Goal: Entertainment & Leisure: Consume media (video, audio)

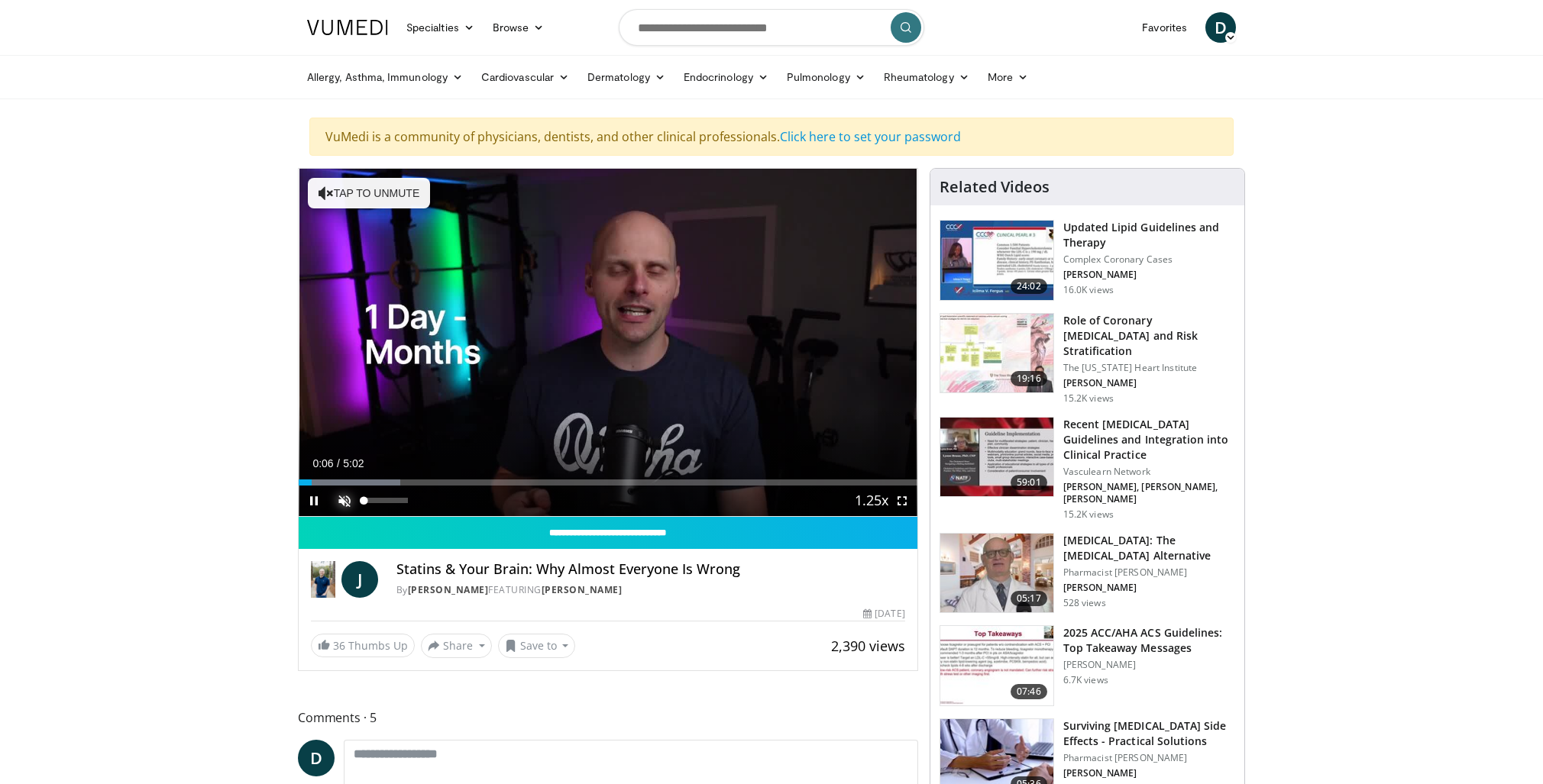
click at [349, 500] on span "Video Player" at bounding box center [344, 500] width 31 height 31
